Goal: Task Accomplishment & Management: Use online tool/utility

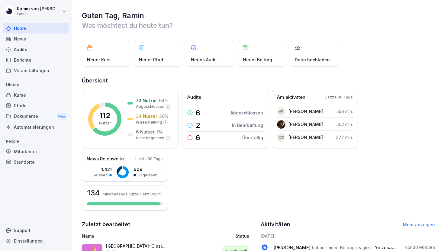
click at [30, 93] on div "Kurse" at bounding box center [36, 95] width 66 height 11
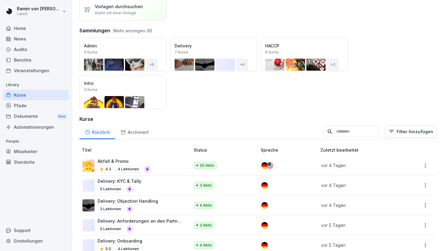
scroll to position [76, 0]
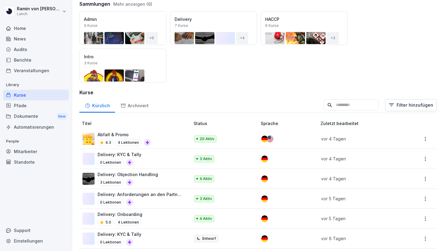
click at [164, 175] on div "Delivery: Objection Handling 3 Lektionen" at bounding box center [132, 178] width 101 height 15
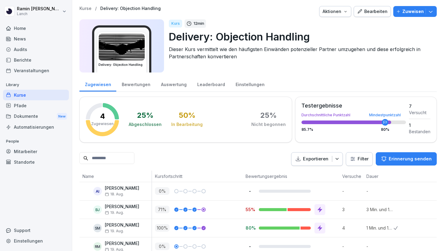
click at [405, 10] on p "Zuweisen" at bounding box center [412, 11] width 21 height 7
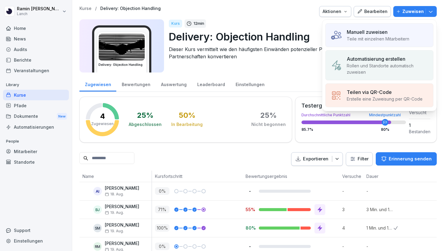
click at [391, 33] on div "Manuell zuweisen" at bounding box center [377, 31] width 62 height 7
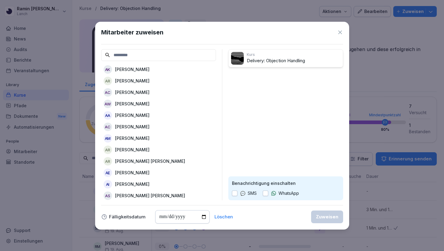
click at [194, 52] on input at bounding box center [158, 55] width 115 height 12
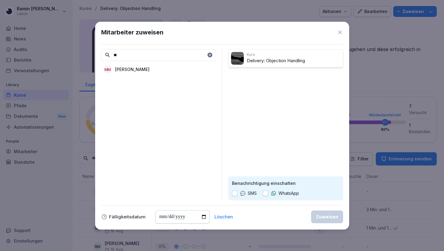
type input "*"
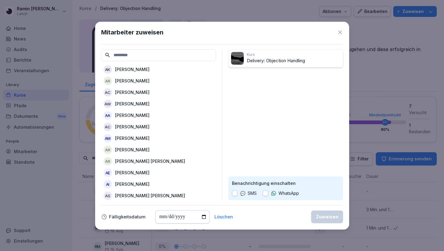
click at [144, 58] on input at bounding box center [158, 55] width 115 height 12
click at [340, 31] on icon at bounding box center [340, 32] width 4 height 4
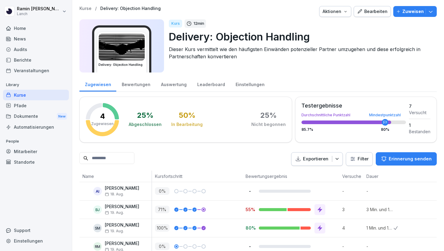
click at [405, 12] on p "Zuweisen" at bounding box center [412, 11] width 21 height 7
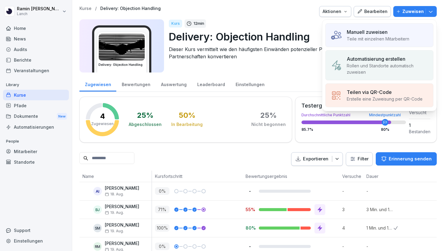
click at [247, 71] on div "Kurs 12 min Delivery: Objection Handling Dieser Kurs vermittelt wie den häufigs…" at bounding box center [300, 45] width 263 height 53
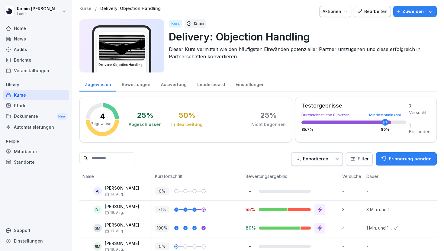
click at [38, 98] on div "Kurse" at bounding box center [36, 95] width 66 height 11
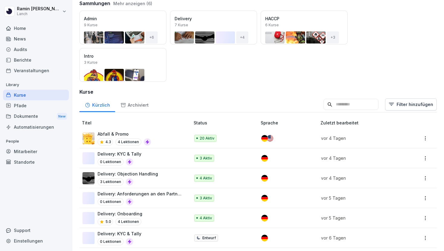
scroll to position [78, 0]
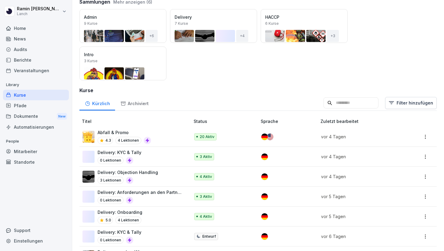
click at [145, 152] on div "Delivery: KYC & Tally 0 Lektionen" at bounding box center [132, 156] width 101 height 15
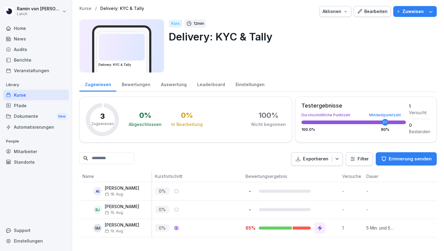
click at [370, 14] on div "Bearbeiten" at bounding box center [372, 11] width 30 height 7
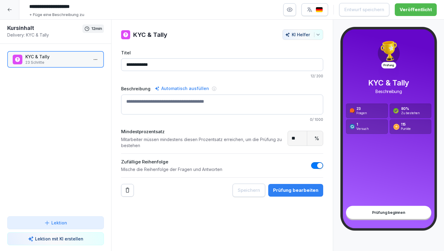
click at [299, 188] on div "Prüfung bearbeiten" at bounding box center [295, 190] width 45 height 7
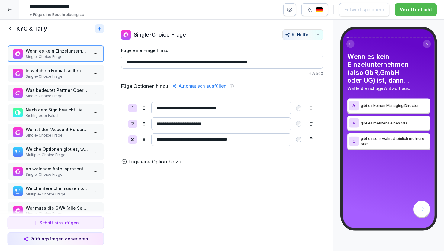
click at [61, 75] on p "Single-Choice Frage" at bounding box center [56, 76] width 63 height 5
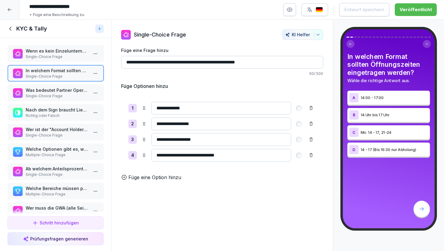
click at [68, 97] on p "Single-Choice Frage" at bounding box center [56, 95] width 63 height 5
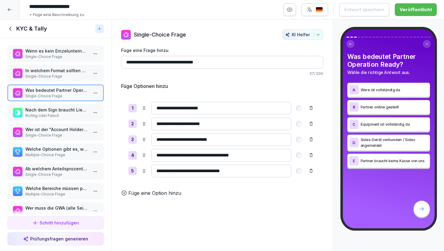
click at [70, 74] on p "Single-Choice Frage" at bounding box center [56, 76] width 63 height 5
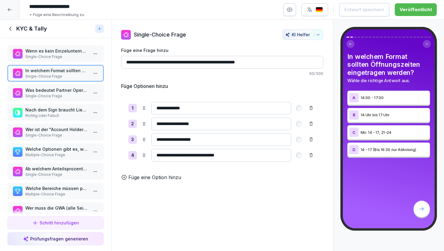
click at [64, 90] on p "Was bedeutet Partner Operation Ready?" at bounding box center [56, 90] width 63 height 6
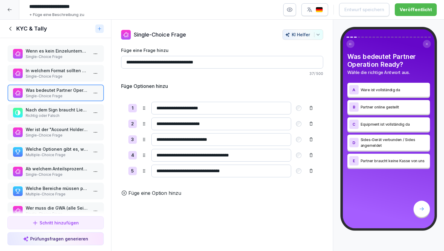
click at [60, 59] on p "Single-Choice Frage" at bounding box center [56, 56] width 63 height 5
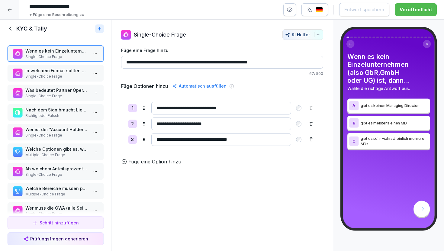
click at [176, 140] on input "**********" at bounding box center [221, 139] width 140 height 13
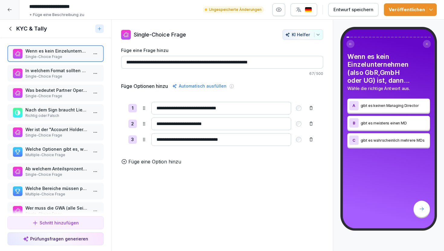
type input "**********"
click at [55, 76] on p "Single-Choice Frage" at bounding box center [56, 76] width 63 height 5
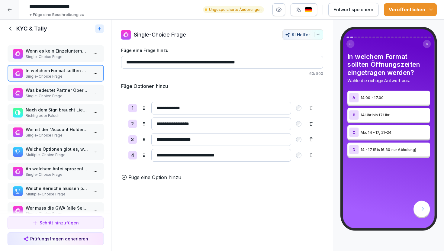
click at [64, 93] on p "Was bedeutet Partner Operation Ready?" at bounding box center [56, 90] width 63 height 6
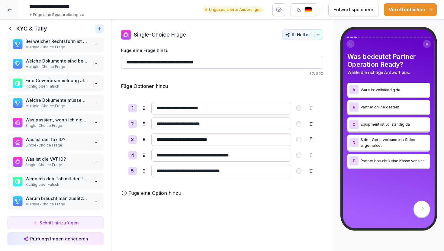
scroll to position [287, 0]
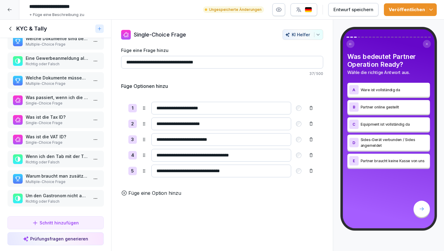
click at [63, 198] on p "Um den Gastronom nicht abzuschrecken, sage ich ihm noch nicht wie viel TK, Frit…" at bounding box center [56, 195] width 63 height 6
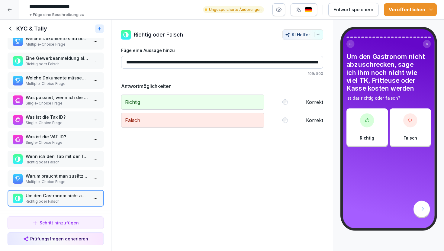
click at [66, 180] on p "Multiple-Choice Frage" at bounding box center [56, 181] width 63 height 5
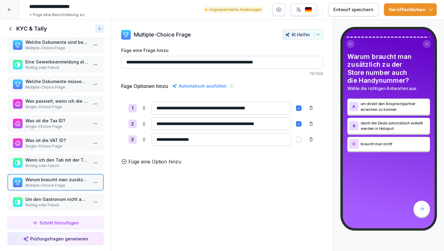
scroll to position [284, 0]
click at [61, 165] on p "Richtig oder Falsch" at bounding box center [56, 164] width 63 height 5
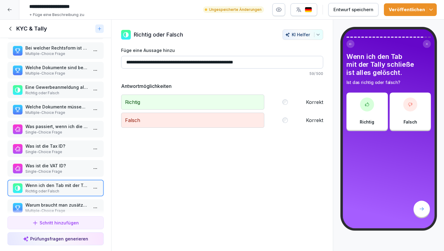
scroll to position [272, 0]
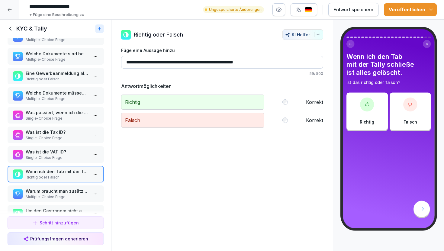
click at [66, 155] on p "Single-Choice Frage" at bounding box center [56, 157] width 63 height 5
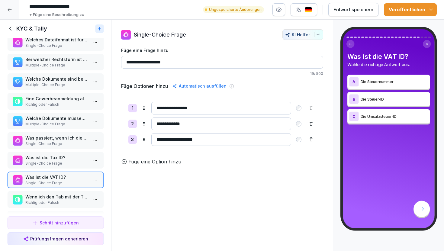
scroll to position [287, 0]
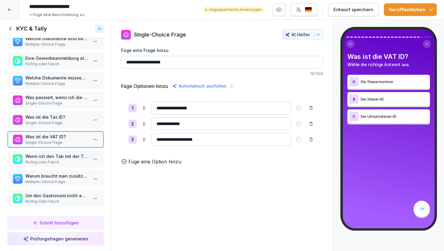
click at [59, 123] on p "Single-Choice Frage" at bounding box center [56, 122] width 63 height 5
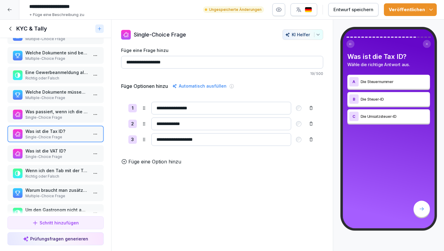
scroll to position [270, 0]
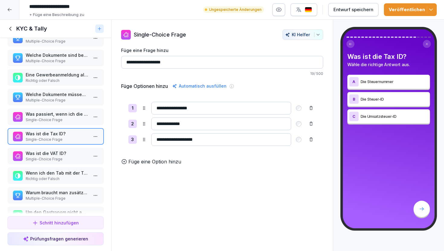
click at [62, 117] on p "Was passiert, wenn ich die Brands to be signed auswähle:" at bounding box center [56, 114] width 63 height 6
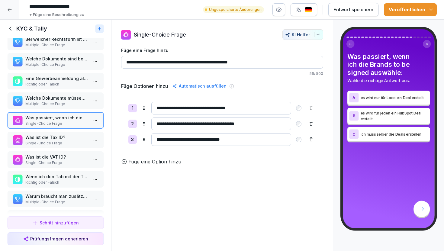
scroll to position [266, 0]
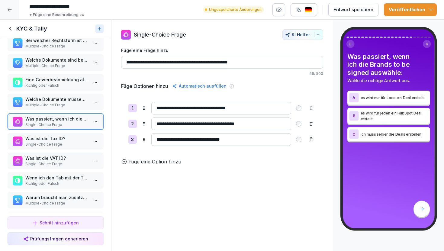
click at [63, 106] on p "Multiple-Choice Frage" at bounding box center [56, 104] width 63 height 5
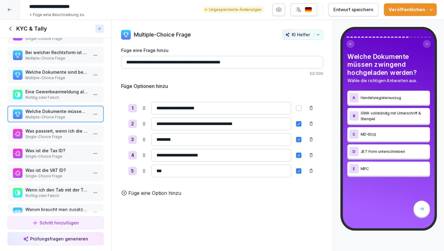
scroll to position [247, 0]
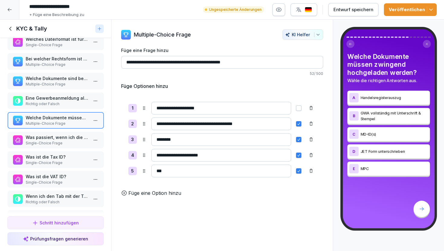
click at [64, 101] on p "Eine Gewerbeanmeldung als Adressnachweis darf maximal 3 Jahre alt sein." at bounding box center [56, 98] width 63 height 6
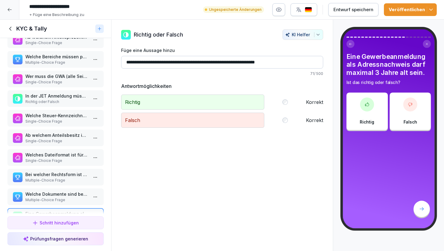
scroll to position [132, 0]
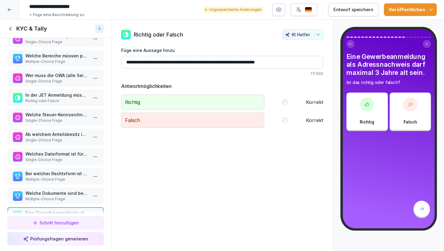
click at [399, 14] on button "Veröffentlichen" at bounding box center [410, 9] width 53 height 13
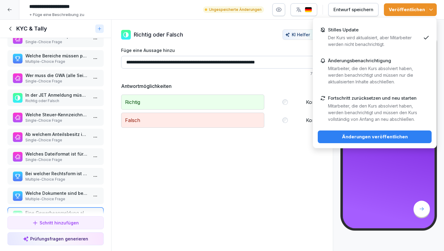
click at [285, 85] on h5 "Antwortmöglichkeiten" at bounding box center [222, 85] width 202 height 7
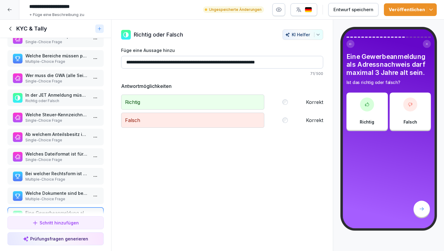
click at [408, 5] on button "Veröffentlichen" at bounding box center [410, 9] width 53 height 13
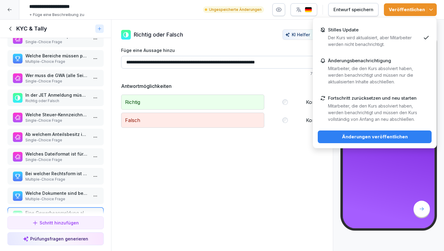
click at [381, 137] on div "Änderungen veröffentlichen" at bounding box center [374, 136] width 104 height 7
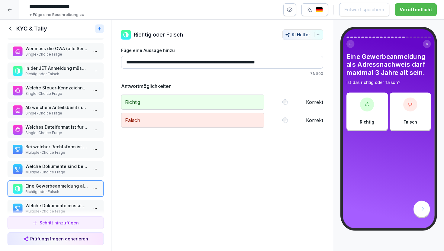
scroll to position [161, 0]
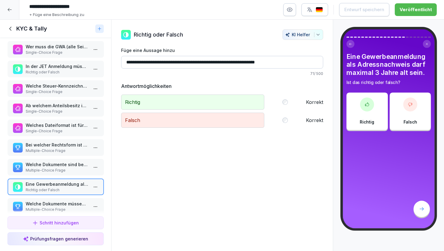
click at [62, 170] on p "Multiple-Choice Frage" at bounding box center [56, 170] width 63 height 5
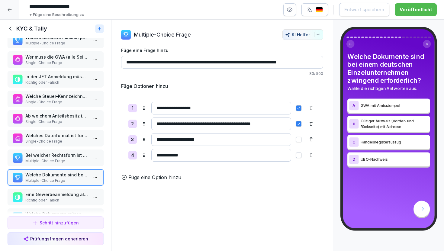
scroll to position [151, 0]
click at [64, 160] on p "Multiple-Choice Frage" at bounding box center [56, 160] width 63 height 5
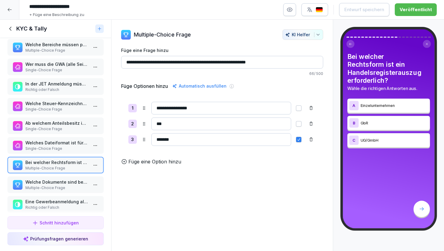
scroll to position [143, 0]
click at [64, 146] on p "Single-Choice Frage" at bounding box center [56, 148] width 63 height 5
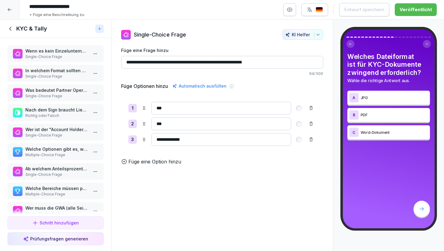
click at [13, 27] on icon at bounding box center [10, 28] width 7 height 7
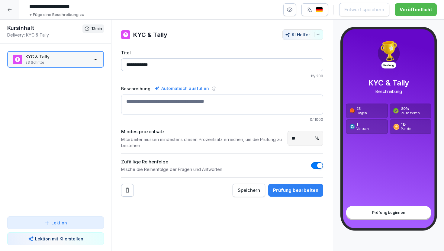
click at [56, 65] on p "23 Schritte" at bounding box center [56, 62] width 63 height 5
click at [295, 190] on div "Prüfung bearbeiten" at bounding box center [295, 190] width 45 height 7
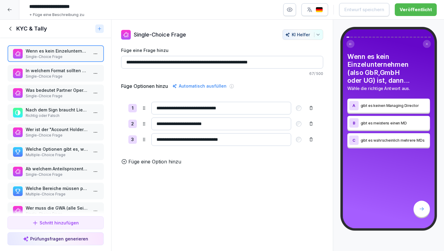
click at [67, 79] on div "In welchem Format sollten Öffnungszeiten eingetragen werden? Single-Choice Frage" at bounding box center [55, 73] width 97 height 17
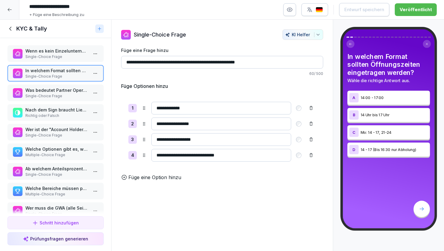
click at [62, 96] on p "Single-Choice Frage" at bounding box center [56, 95] width 63 height 5
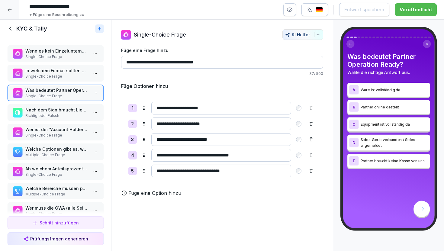
click at [65, 110] on p "Nach dem Sign braucht Lieferando laut SLA 10 Tage, aber kann auch schnell, zB i…" at bounding box center [56, 110] width 63 height 6
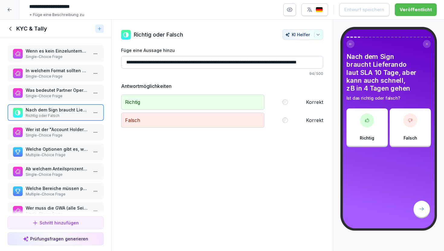
click at [64, 132] on p "Single-Choice Frage" at bounding box center [56, 134] width 63 height 5
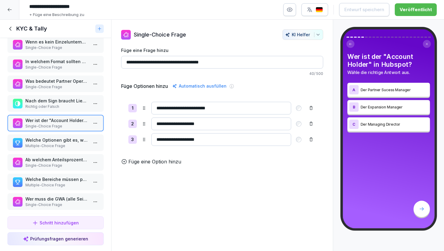
scroll to position [12, 0]
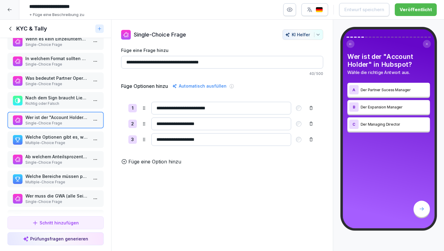
click at [65, 142] on p "Multiple-Choice Frage" at bounding box center [56, 142] width 63 height 5
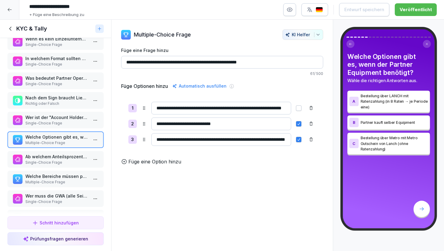
click at [4, 9] on div at bounding box center [9, 9] width 19 height 19
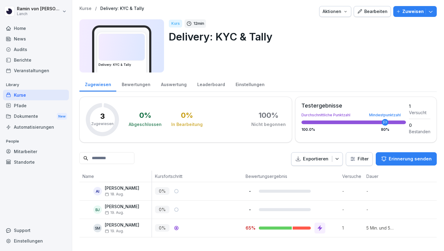
click at [418, 11] on p "Zuweisen" at bounding box center [412, 11] width 21 height 7
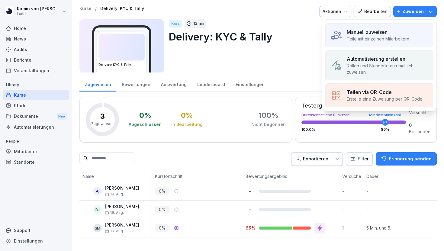
click at [381, 36] on p "Teile mit einzelnen Mitarbeitern" at bounding box center [377, 39] width 62 height 6
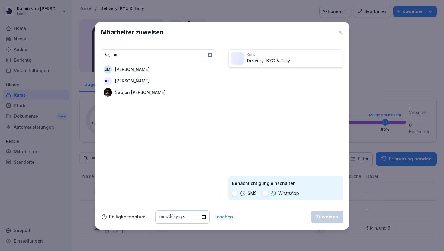
type input "*"
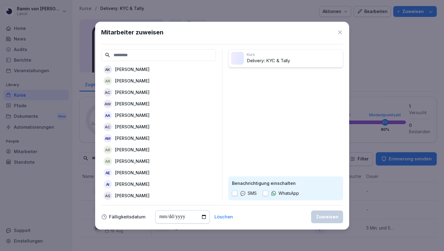
click at [341, 30] on icon at bounding box center [340, 32] width 6 height 6
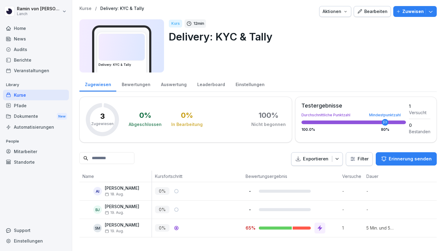
click at [375, 14] on div "Bearbeiten" at bounding box center [372, 11] width 30 height 7
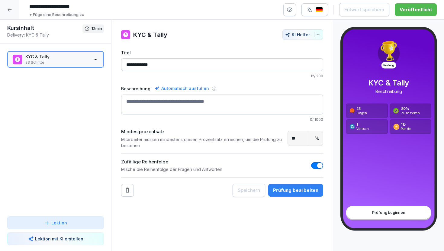
click at [12, 7] on icon at bounding box center [9, 9] width 5 height 5
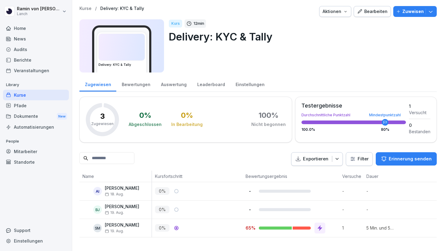
click at [88, 9] on p "Kurse" at bounding box center [85, 8] width 12 height 5
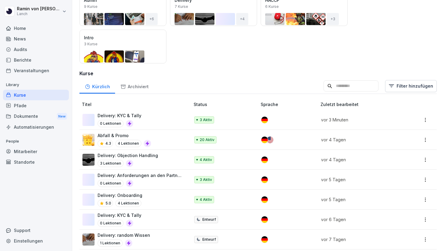
scroll to position [95, 0]
click at [161, 177] on p "Delivery: Anforderungen an den Partner (Hygiene und Sign Criteria)" at bounding box center [140, 175] width 86 height 6
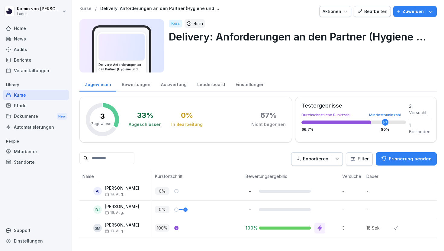
click at [374, 8] on div "Bearbeiten" at bounding box center [372, 11] width 30 height 7
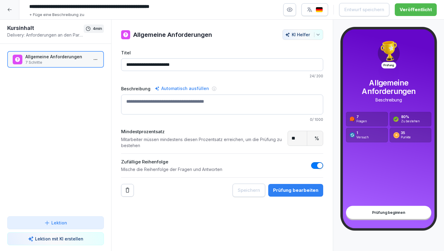
click at [299, 186] on button "Prüfung bearbeiten" at bounding box center [295, 190] width 55 height 13
